Goal: Find specific page/section: Find specific page/section

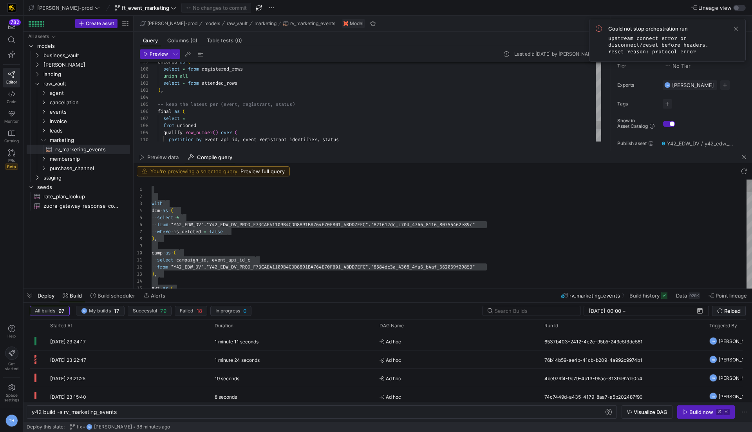
scroll to position [0, 85]
click at [304, 154] on div "Preview data Compile query" at bounding box center [443, 157] width 618 height 12
click at [737, 26] on span at bounding box center [735, 28] width 9 height 9
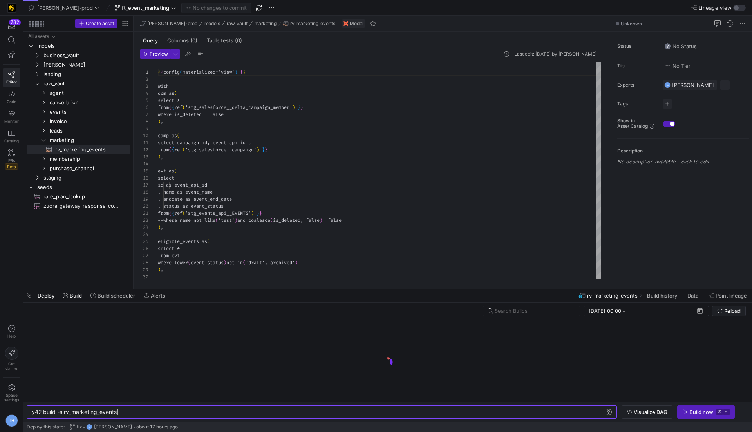
scroll to position [70, 0]
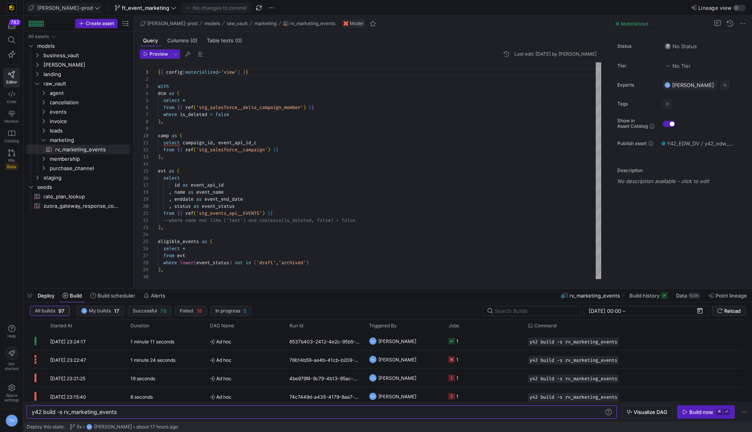
click at [61, 7] on span "[PERSON_NAME]-prod" at bounding box center [65, 8] width 56 height 6
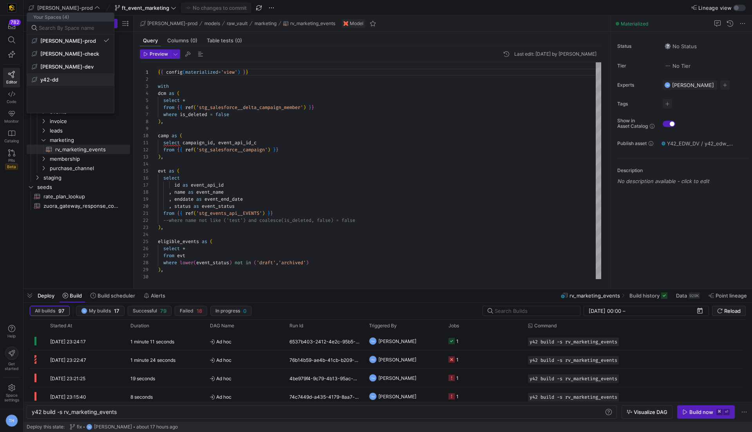
click at [60, 81] on span "y42-dd" at bounding box center [71, 79] width 78 height 6
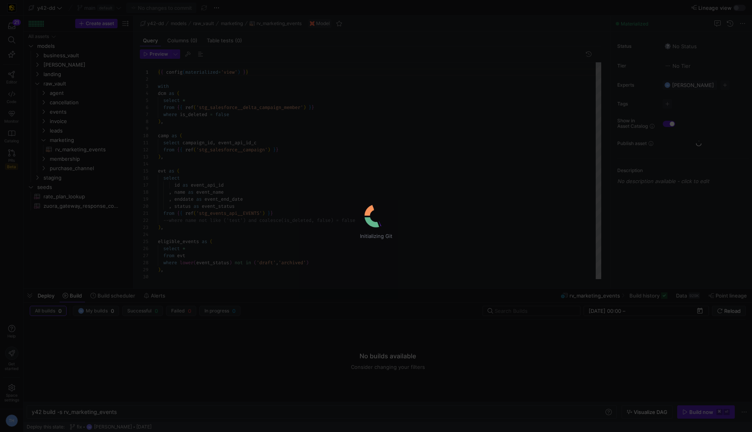
scroll to position [70, 0]
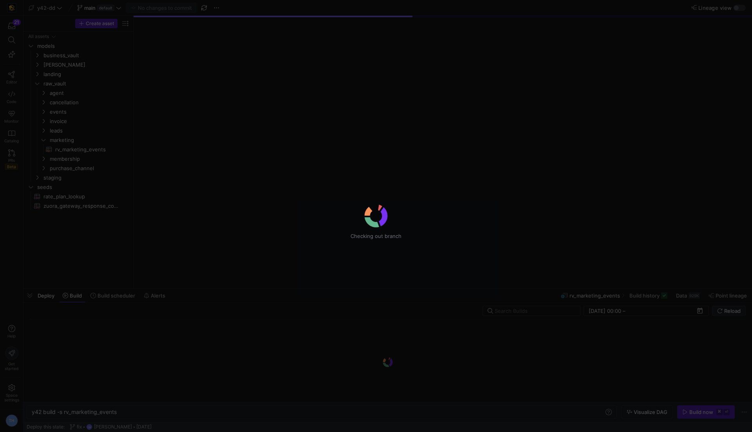
type textarea "y42 build"
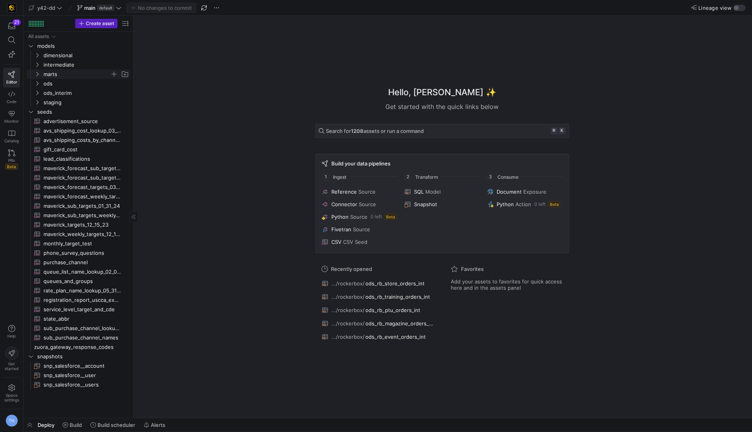
click at [79, 78] on span "marts" at bounding box center [76, 74] width 67 height 9
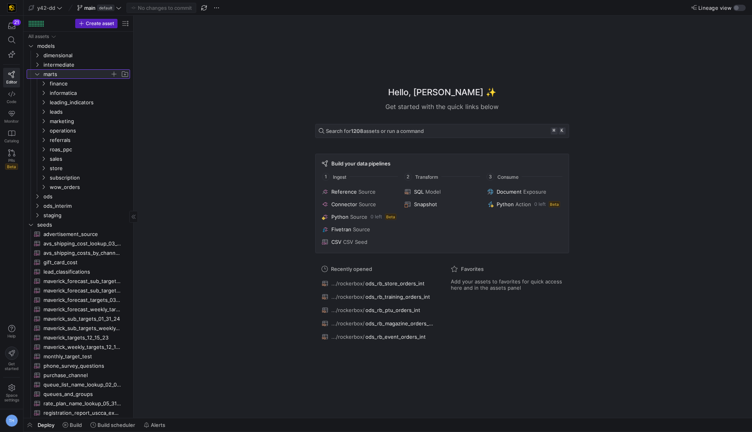
click at [80, 75] on span "marts" at bounding box center [76, 74] width 67 height 9
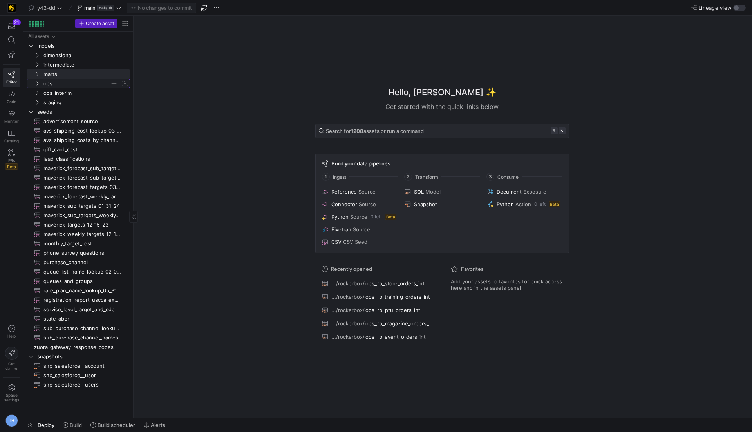
click at [79, 80] on span "ods" at bounding box center [76, 83] width 67 height 9
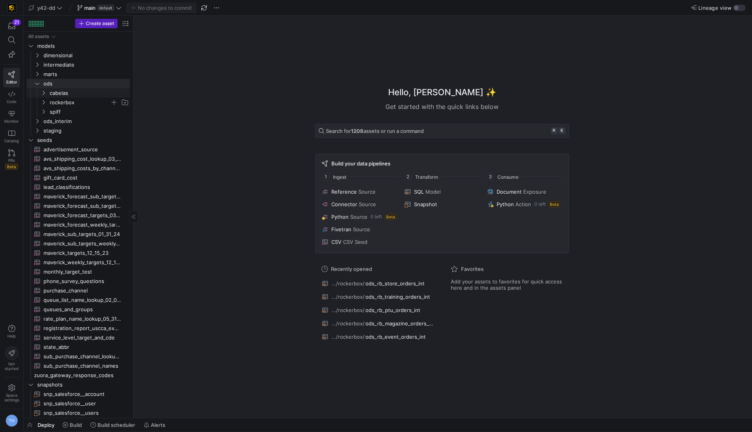
click at [80, 98] on span "rockerbox" at bounding box center [80, 102] width 60 height 9
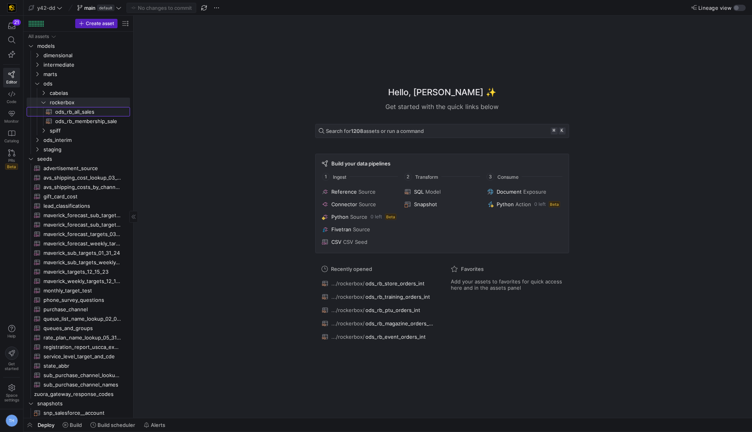
click at [82, 110] on span "ods_rb_all_sales​​​​​​​​​​" at bounding box center [88, 111] width 66 height 9
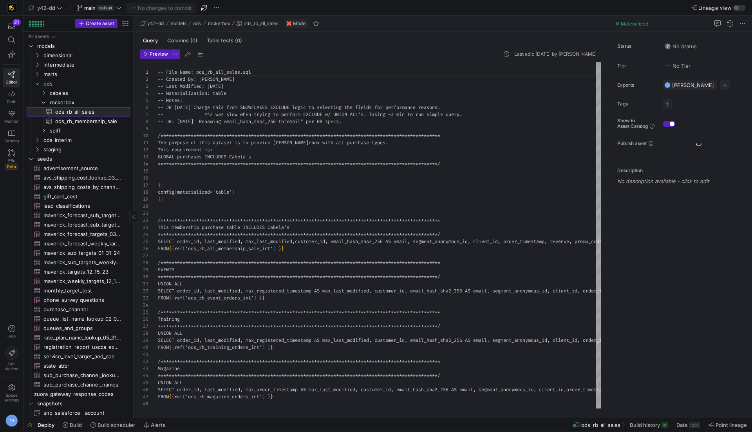
scroll to position [63, 0]
click at [80, 136] on span "ods_interim" at bounding box center [76, 140] width 67 height 9
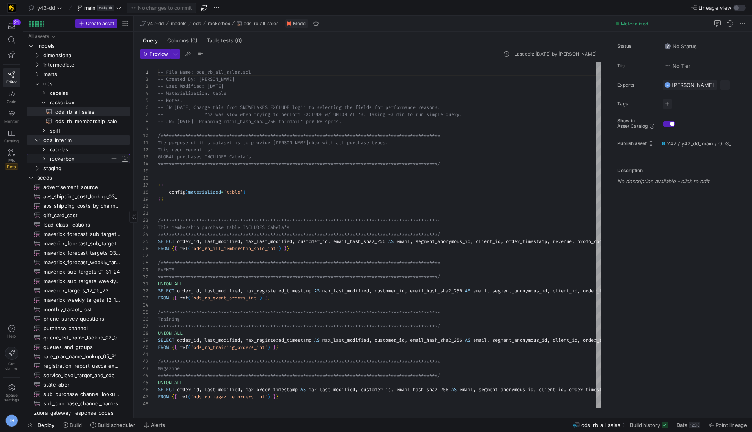
click at [79, 158] on span "rockerbox" at bounding box center [80, 158] width 60 height 9
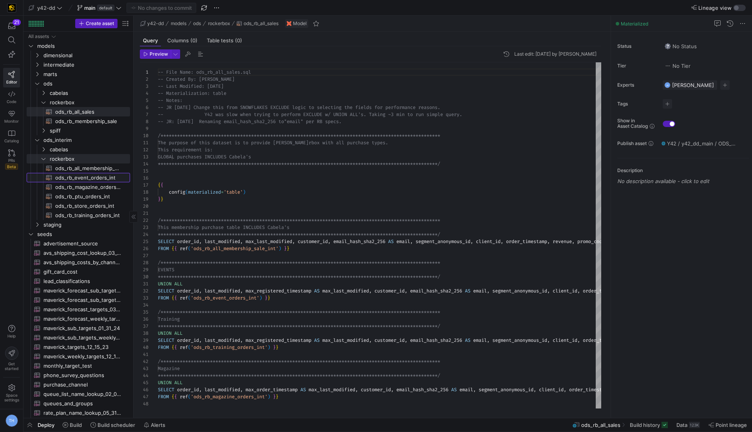
click at [86, 175] on span "ods_rb_event_orders_int​​​​​​​​​​" at bounding box center [88, 177] width 66 height 9
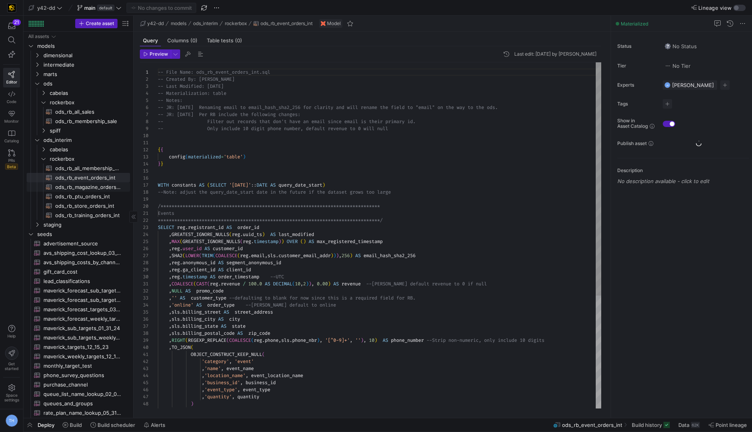
click at [86, 187] on span "ods_rb_magazine_orders_int​​​​​​​​​​" at bounding box center [88, 187] width 66 height 9
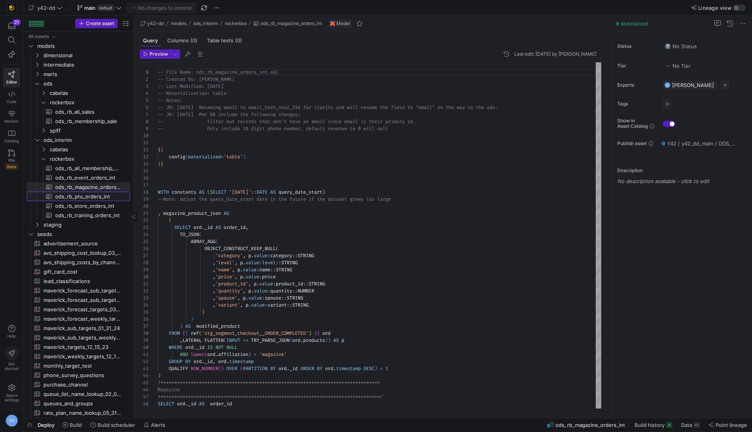
click at [87, 195] on span "ods_rb_ptu_orders_int​​​​​​​​​​" at bounding box center [88, 196] width 66 height 9
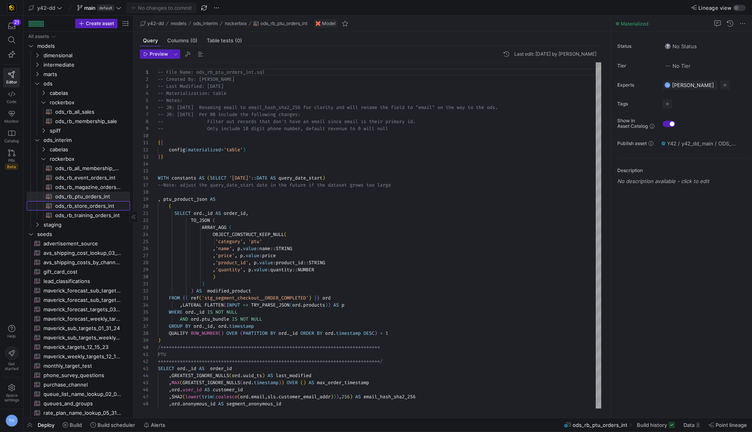
click at [98, 208] on span "ods_rb_store_orders_int​​​​​​​​​​" at bounding box center [88, 205] width 66 height 9
type textarea "-- File Name: ods_rb_store_orders_int.sql -- Created By: [PERSON_NAME] -- Last …"
